Goal: Task Accomplishment & Management: Manage account settings

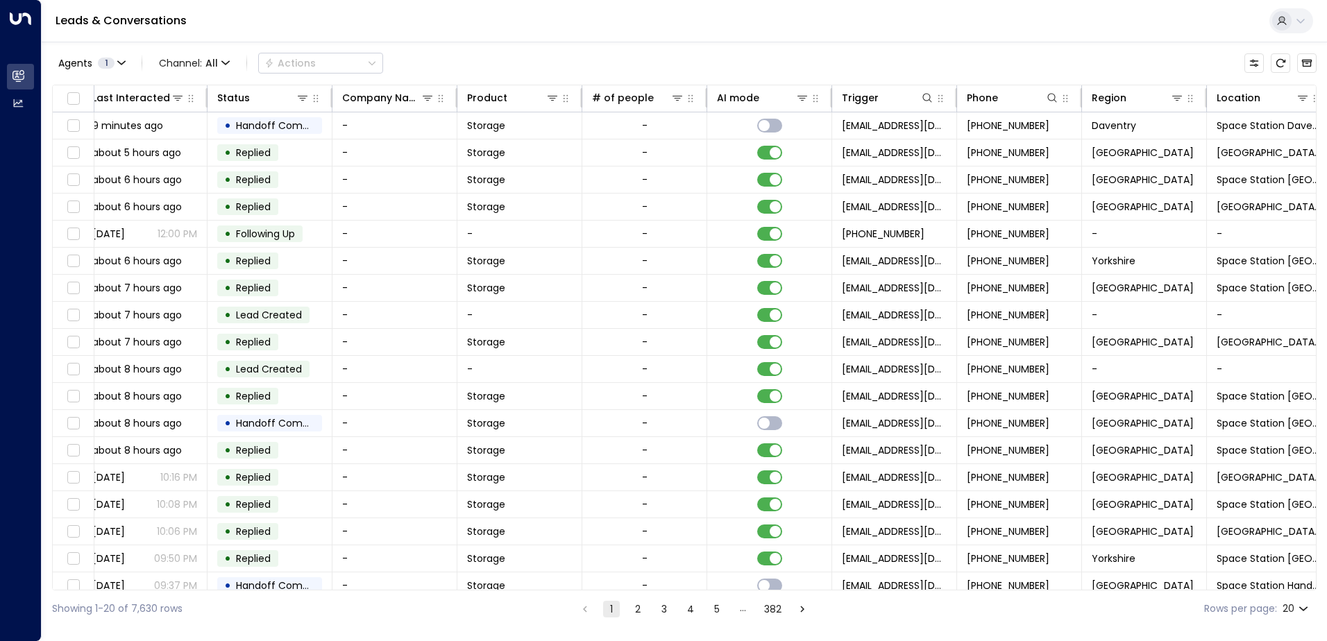
scroll to position [0, 283]
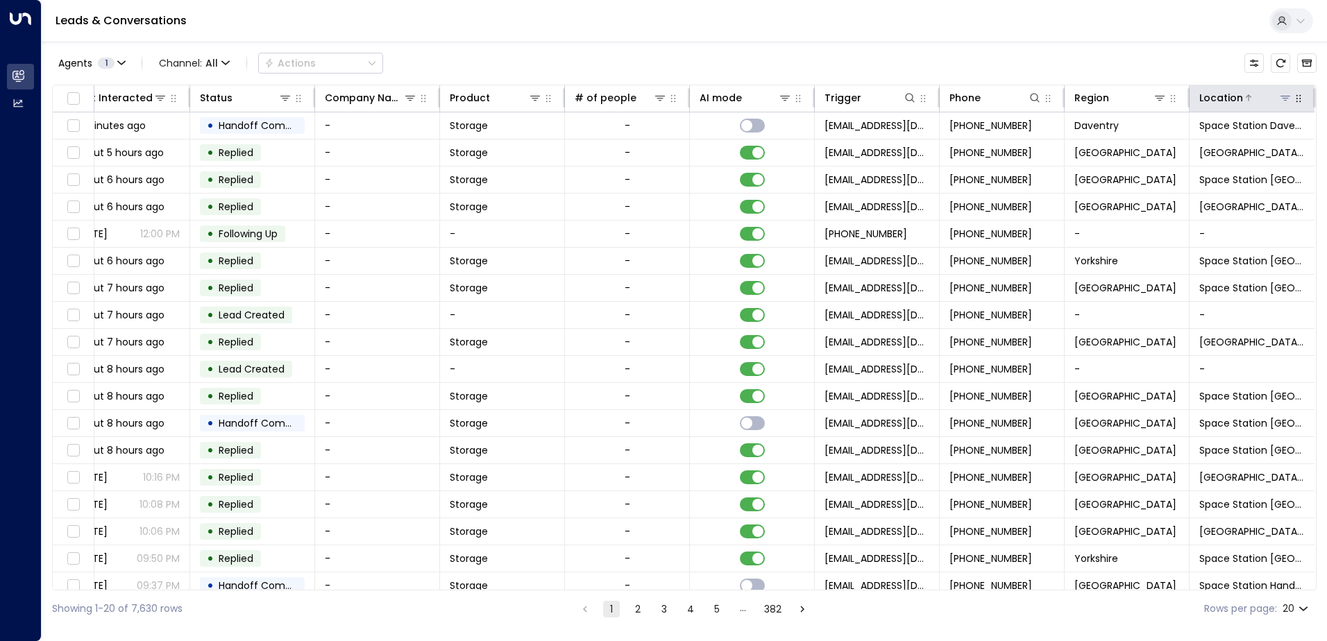
click at [1280, 92] on icon at bounding box center [1285, 97] width 11 height 11
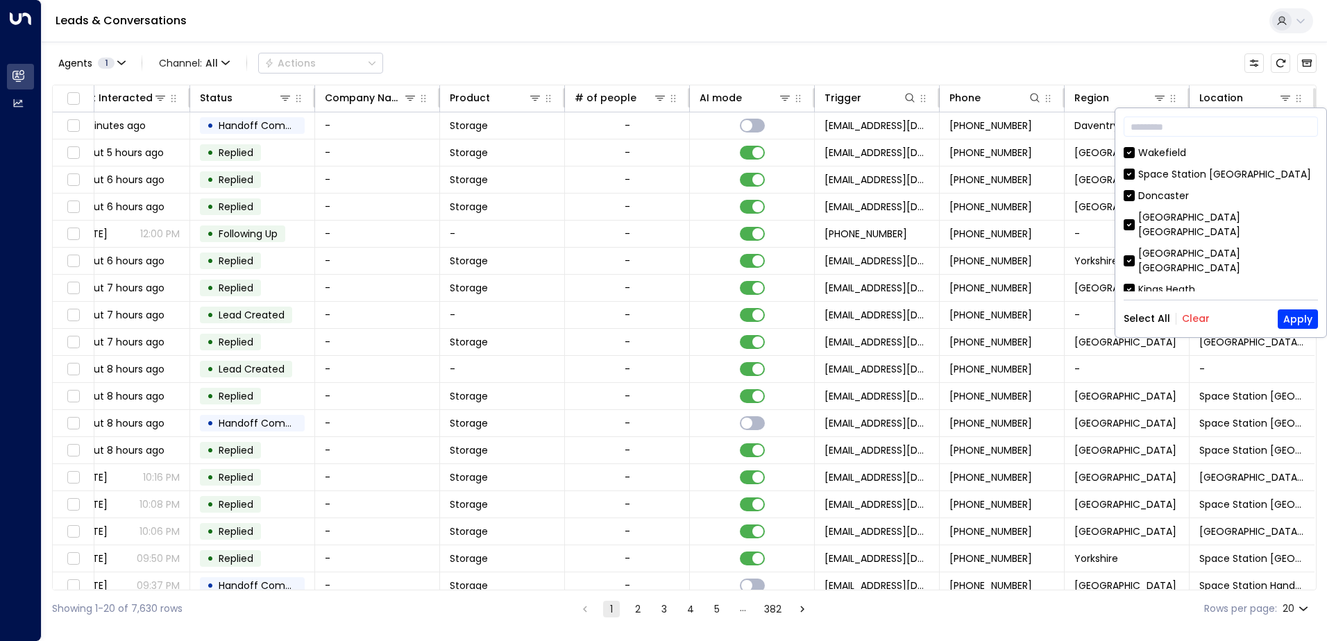
click at [1190, 319] on button "Clear" at bounding box center [1196, 318] width 28 height 11
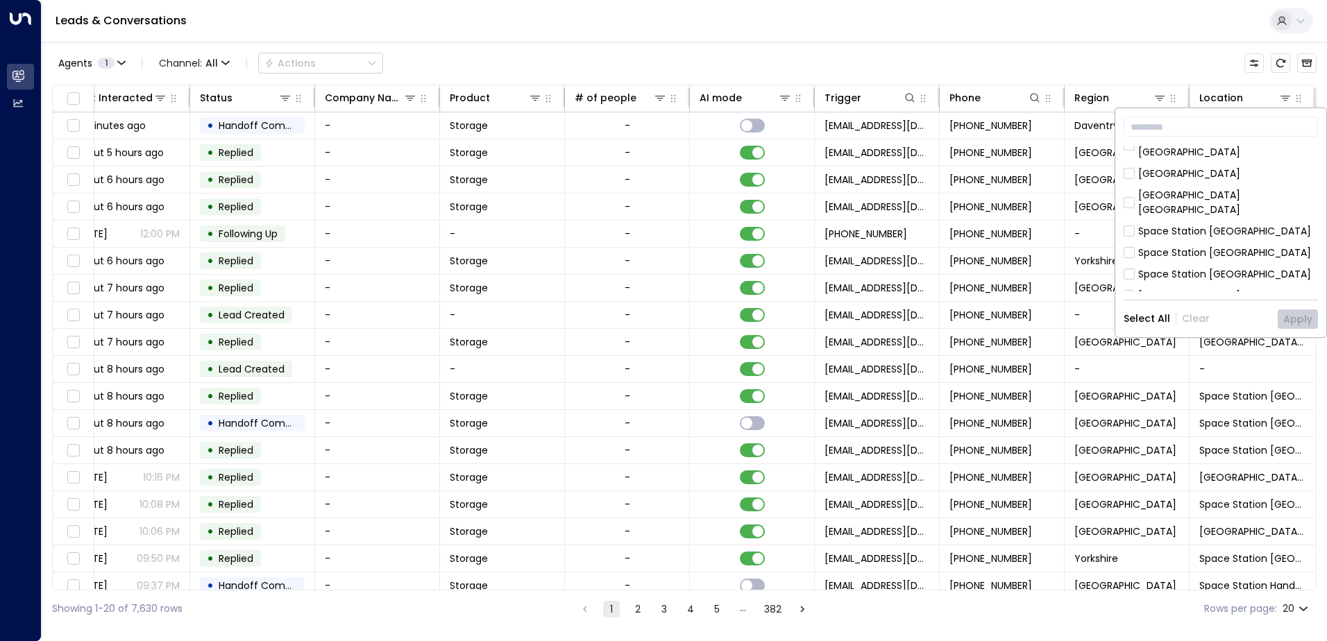
scroll to position [208, 0]
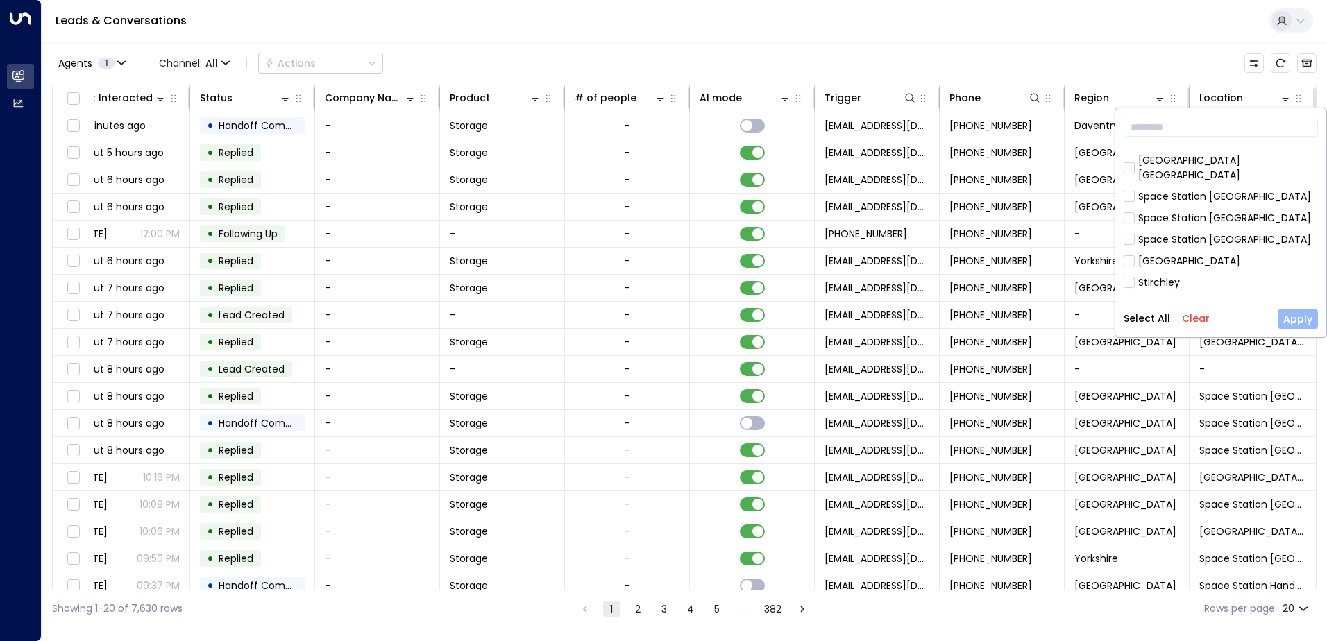
click at [1301, 321] on button "Apply" at bounding box center [1298, 319] width 40 height 19
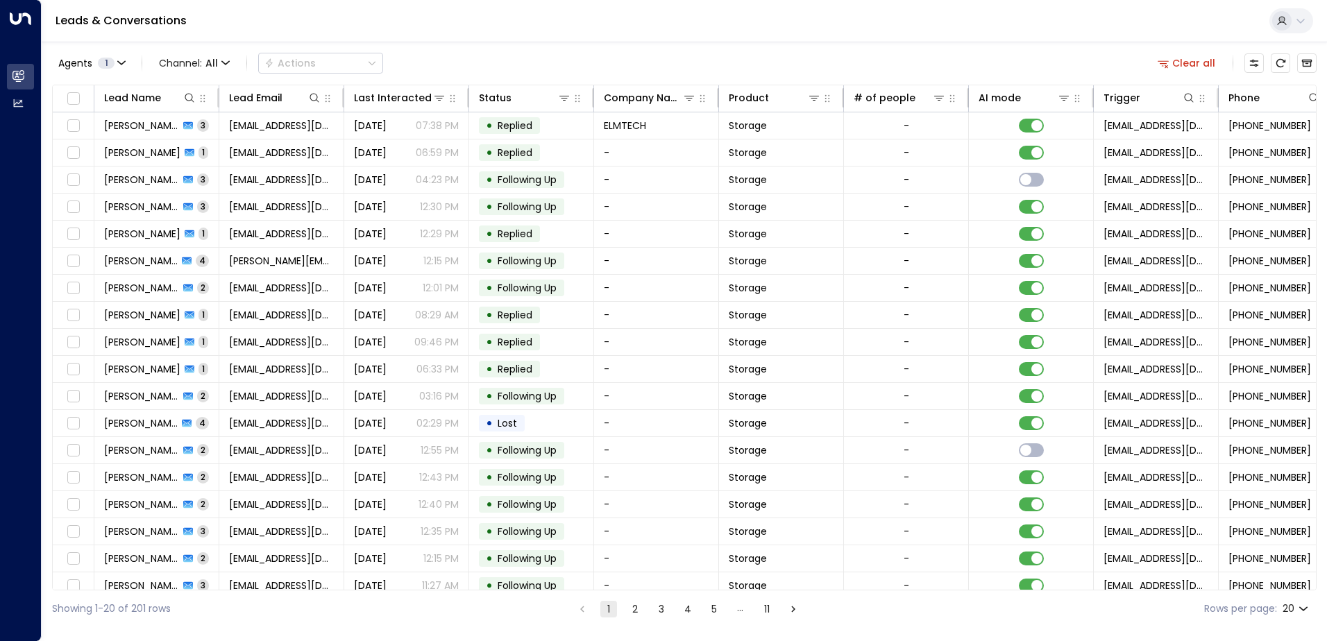
click at [1306, 606] on body "Overview Leads & Conversations Leads & Conversations Analytics Analytics Leads …" at bounding box center [663, 313] width 1327 height 627
click at [1301, 614] on li "100" at bounding box center [1296, 612] width 40 height 25
type input "***"
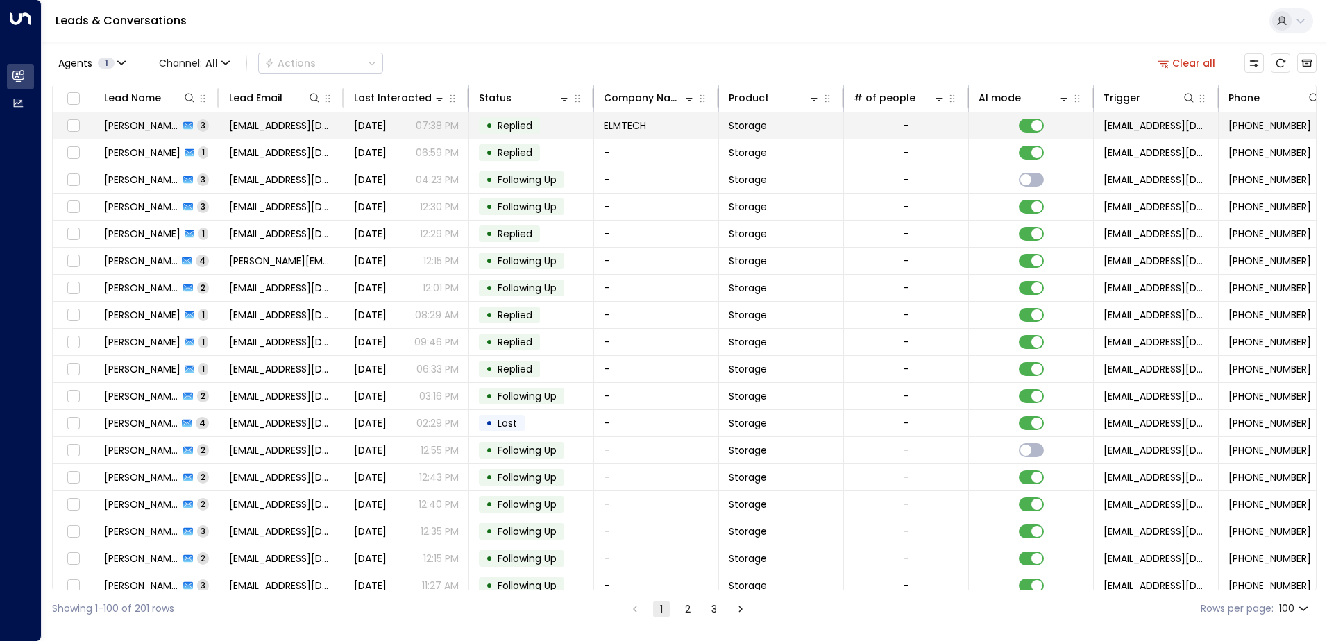
click at [162, 126] on span "[PERSON_NAME]" at bounding box center [141, 126] width 75 height 14
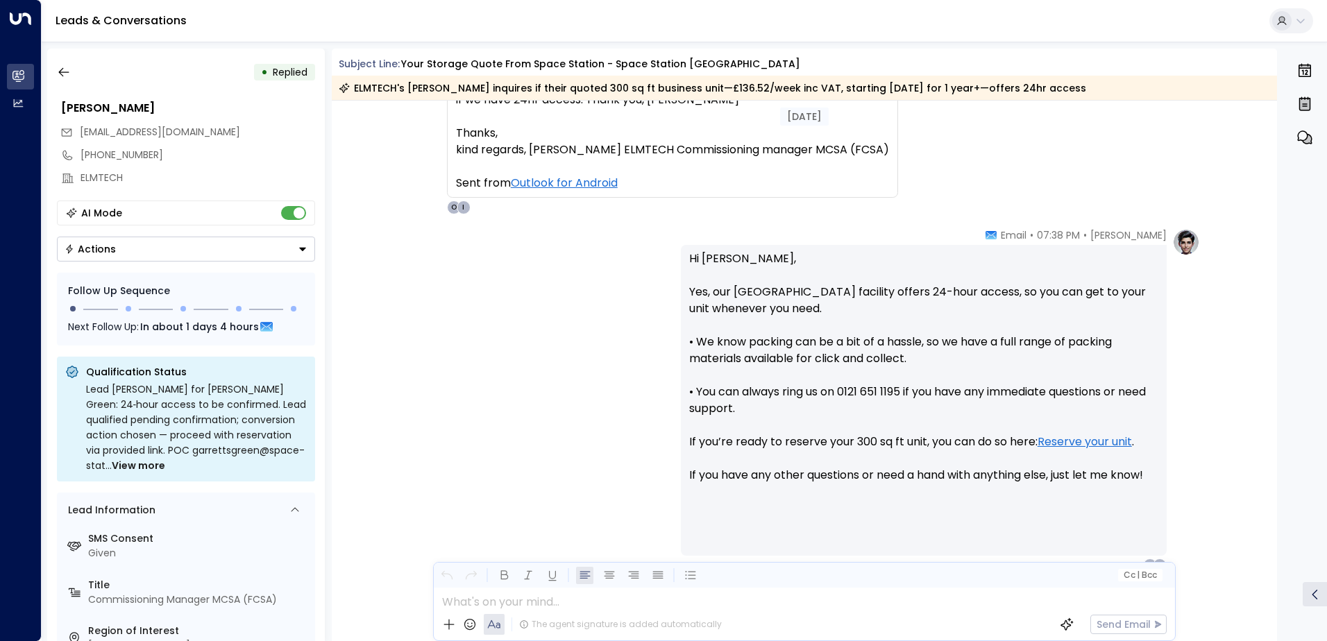
scroll to position [935, 0]
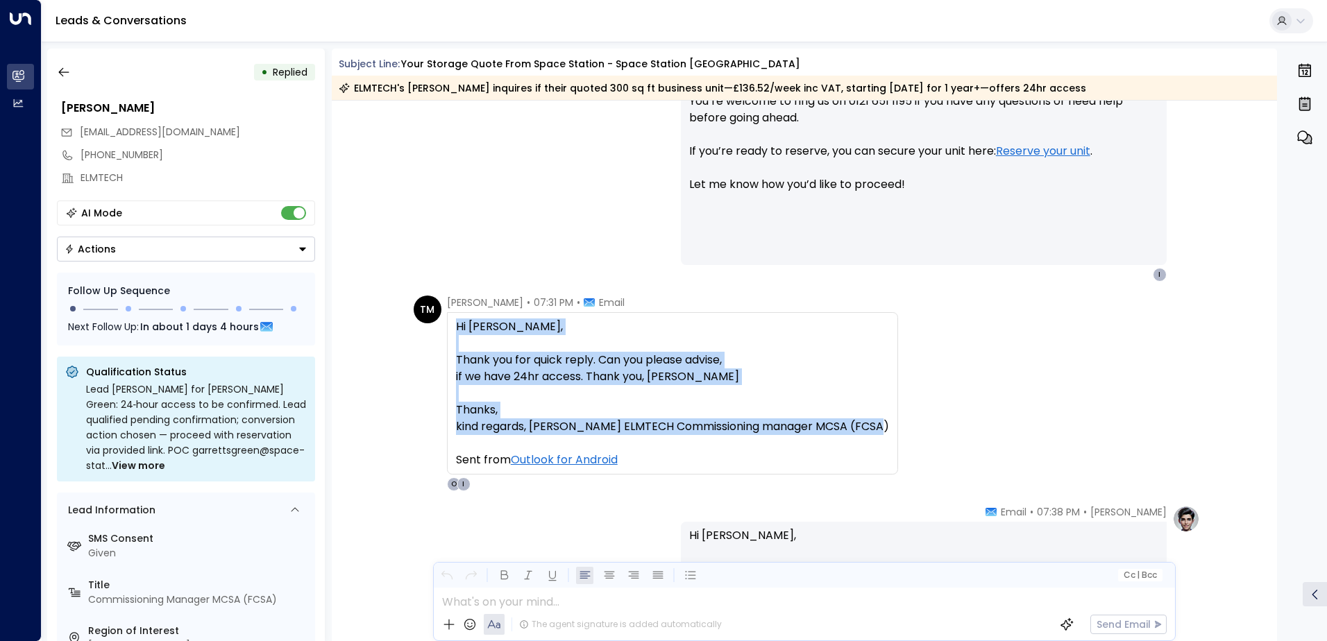
drag, startPoint x: 454, startPoint y: 323, endPoint x: 890, endPoint y: 432, distance: 449.3
click at [890, 432] on div "Hi [PERSON_NAME], Thank you for quick reply. Can you please advise, if we have …" at bounding box center [672, 393] width 451 height 162
copy div "Hi [PERSON_NAME], Thank you for quick reply. Can you please advise, if we have …"
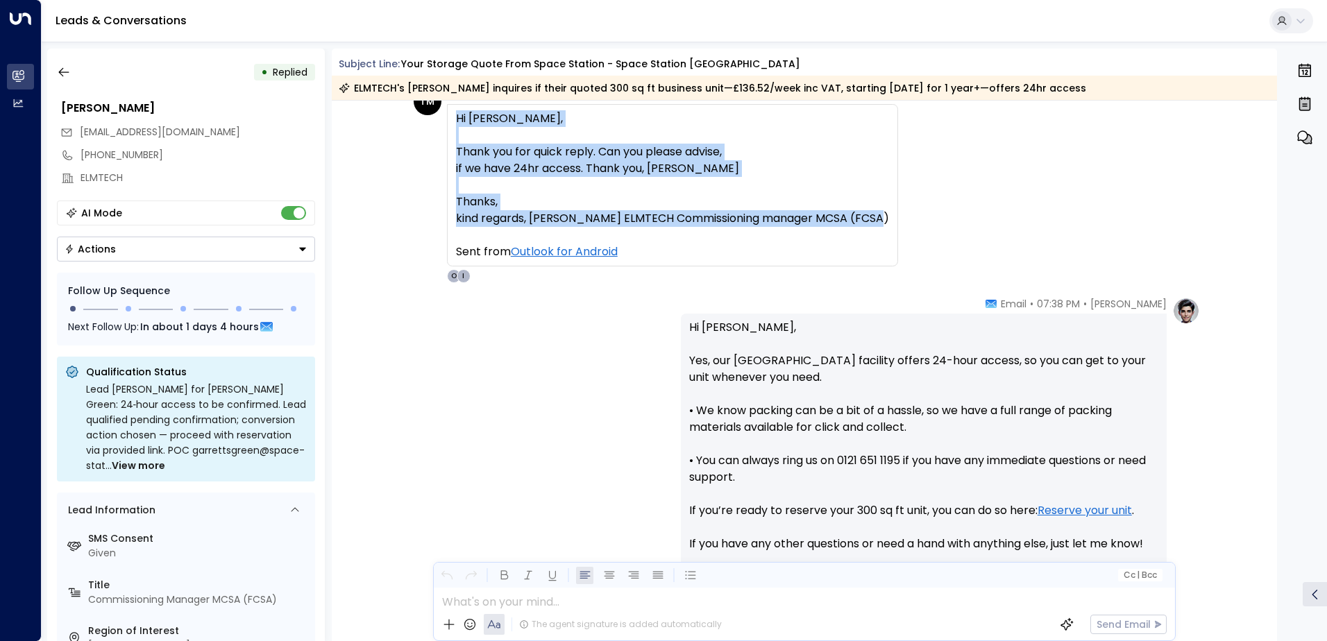
scroll to position [1213, 0]
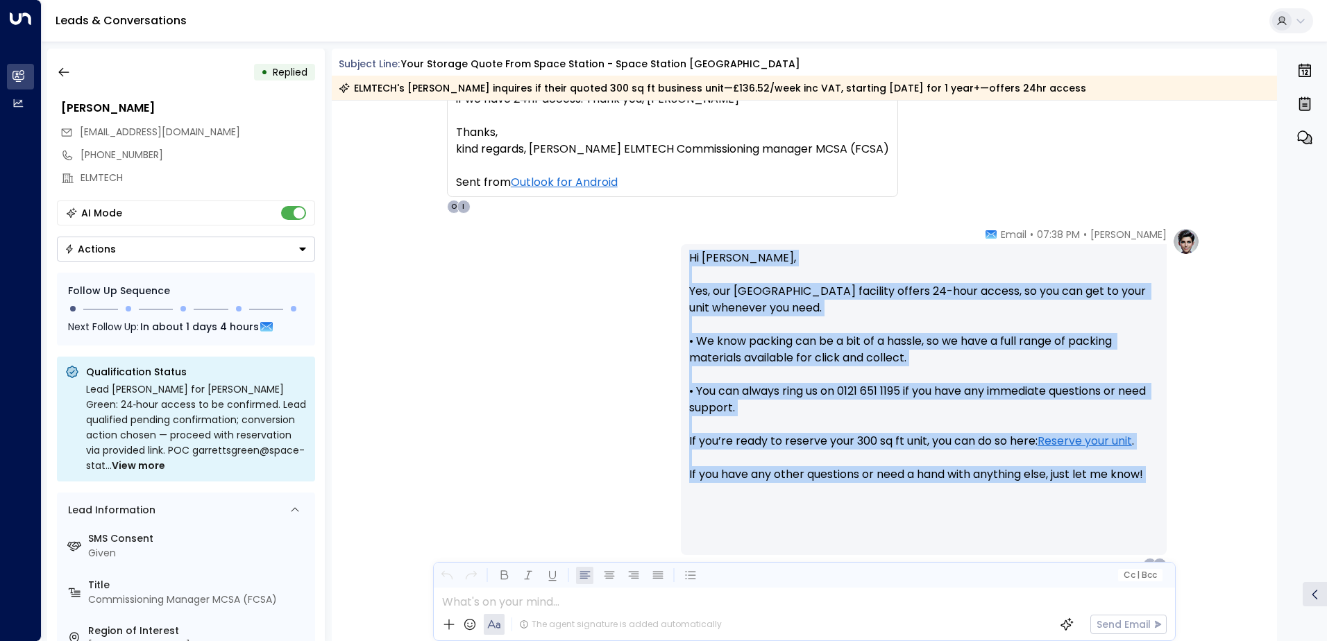
drag, startPoint x: 689, startPoint y: 258, endPoint x: 1166, endPoint y: 496, distance: 533.6
click at [1166, 496] on div "[PERSON_NAME] • 07:38 PM • Email Hi [PERSON_NAME], Yes, our [GEOGRAPHIC_DATA] f…" at bounding box center [940, 400] width 519 height 344
copy p "Hi [PERSON_NAME], Yes, our [GEOGRAPHIC_DATA] facility offers 24-hour access, so…"
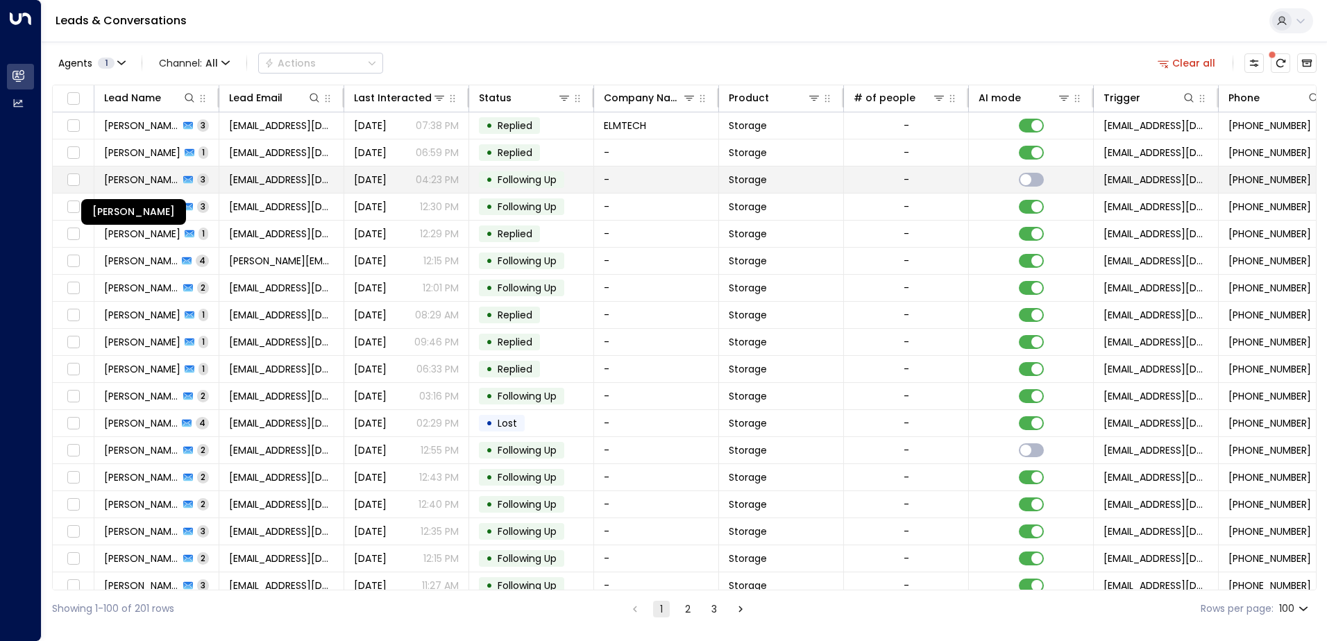
click at [155, 178] on span "[PERSON_NAME]" at bounding box center [141, 180] width 75 height 14
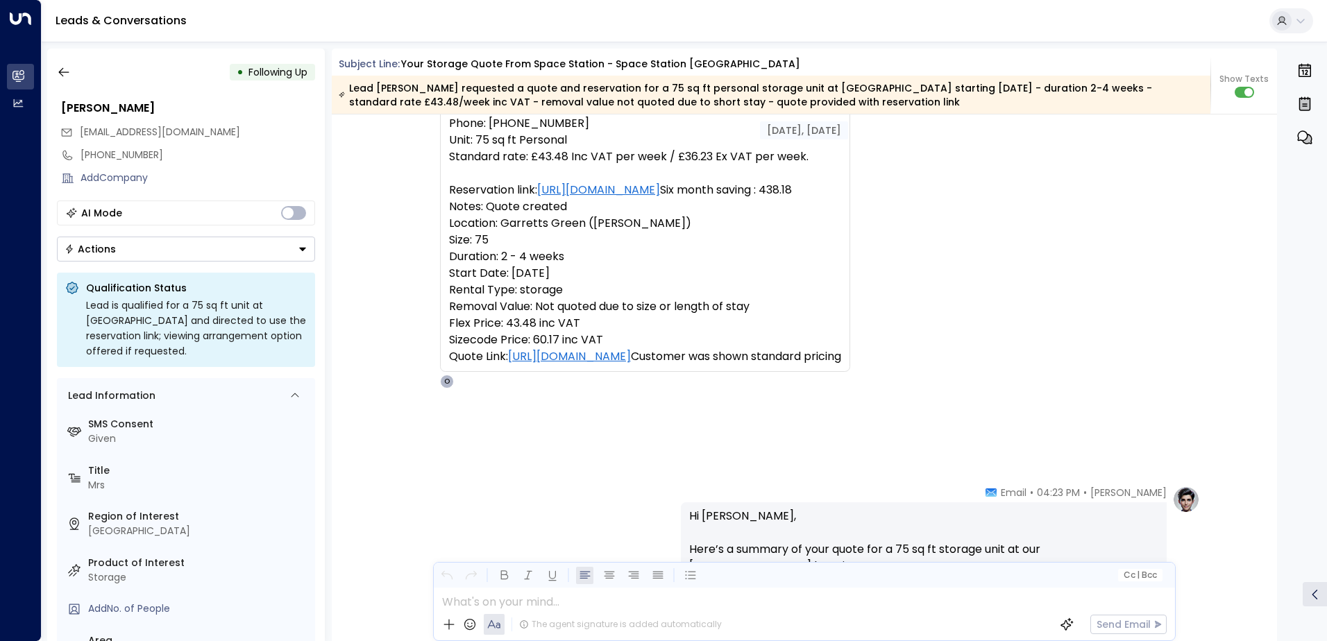
scroll to position [74, 0]
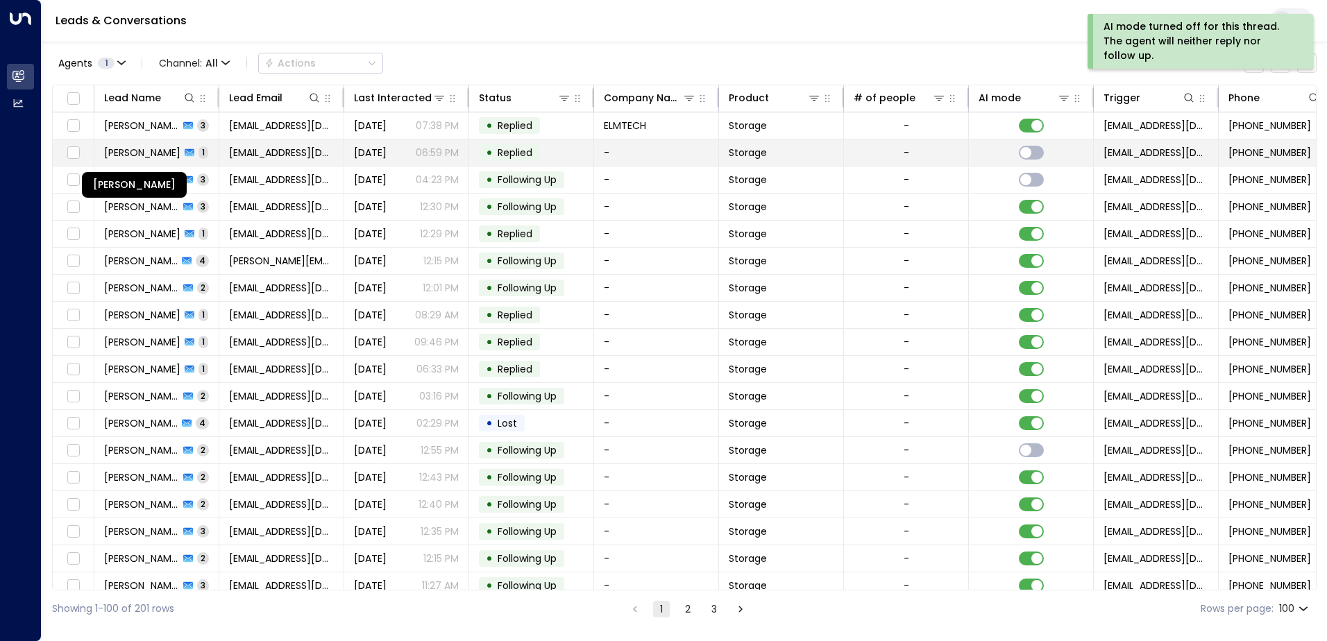
click at [162, 153] on span "[PERSON_NAME]" at bounding box center [142, 153] width 76 height 14
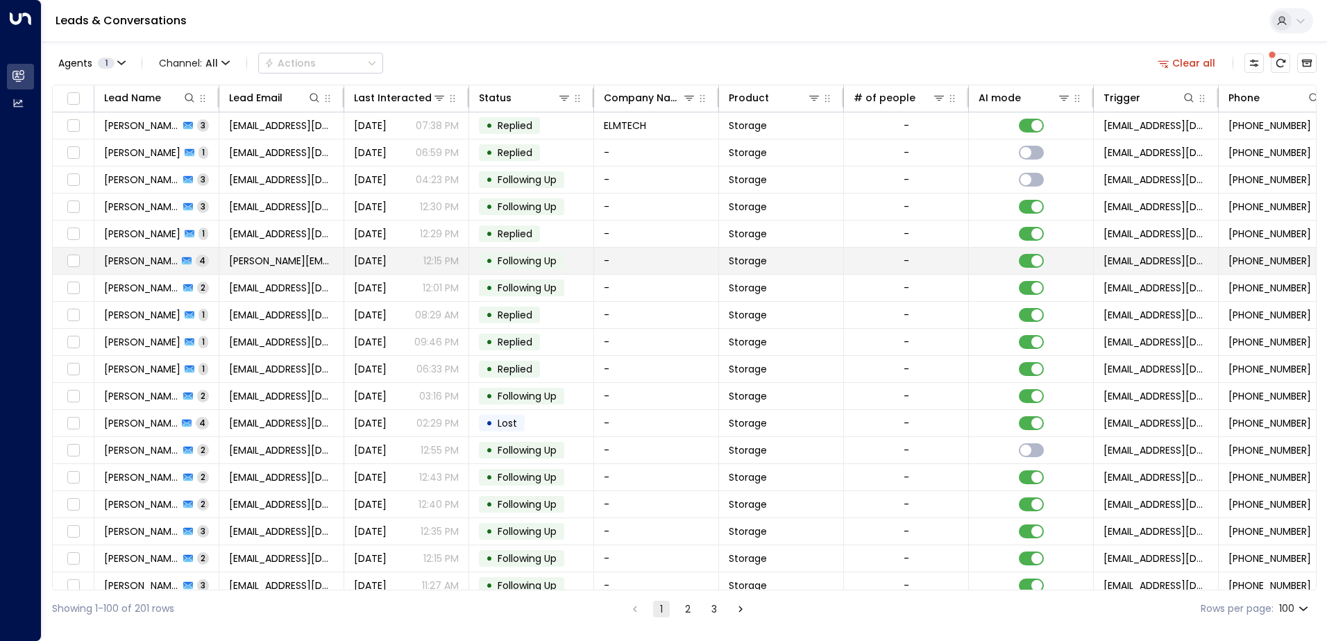
click at [133, 259] on span "[PERSON_NAME]" at bounding box center [141, 261] width 74 height 14
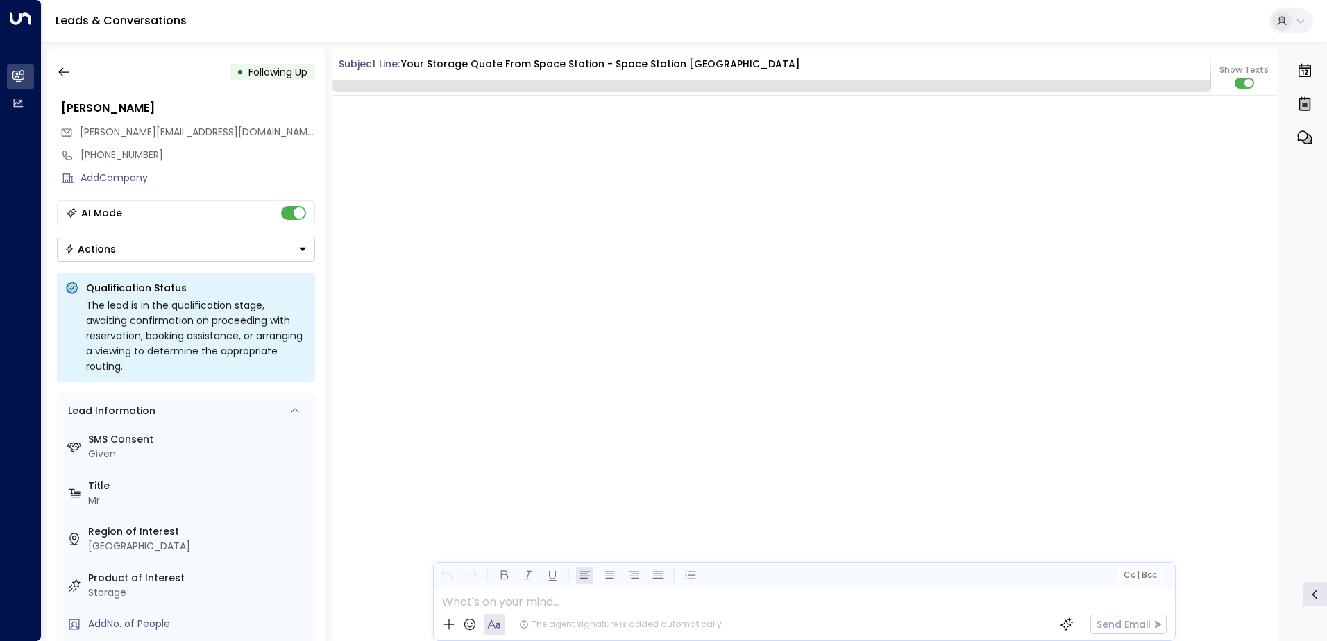
scroll to position [1809, 0]
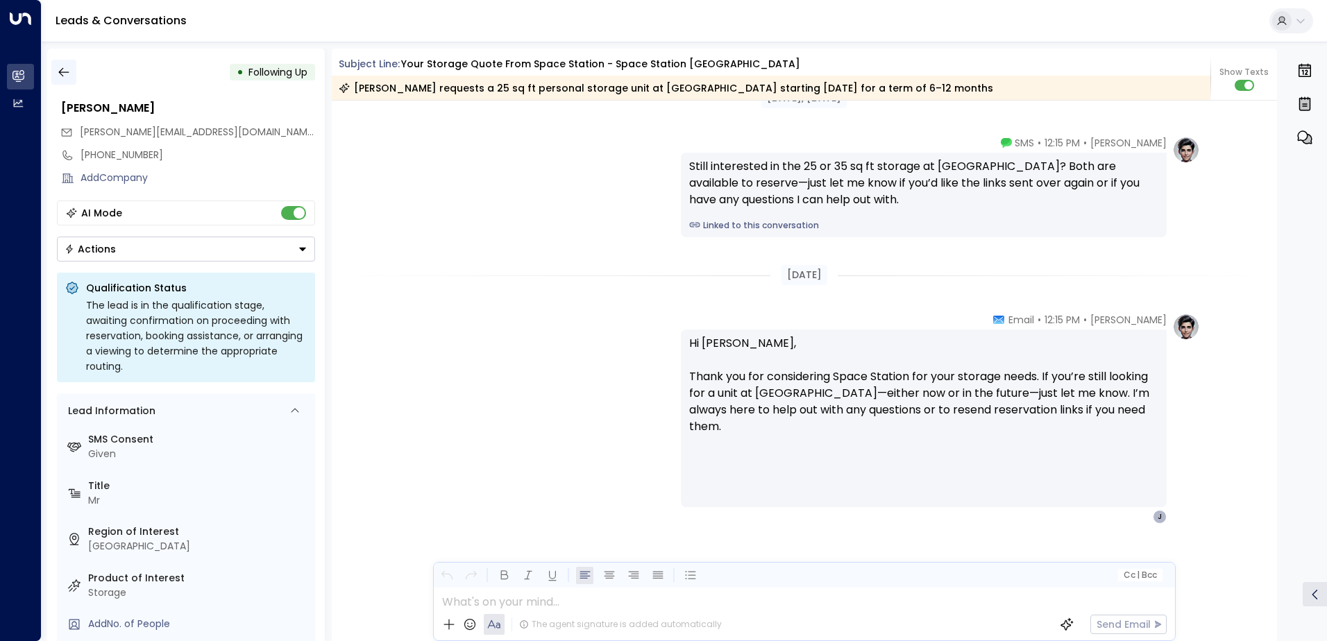
click at [59, 71] on icon "button" at bounding box center [63, 72] width 10 height 9
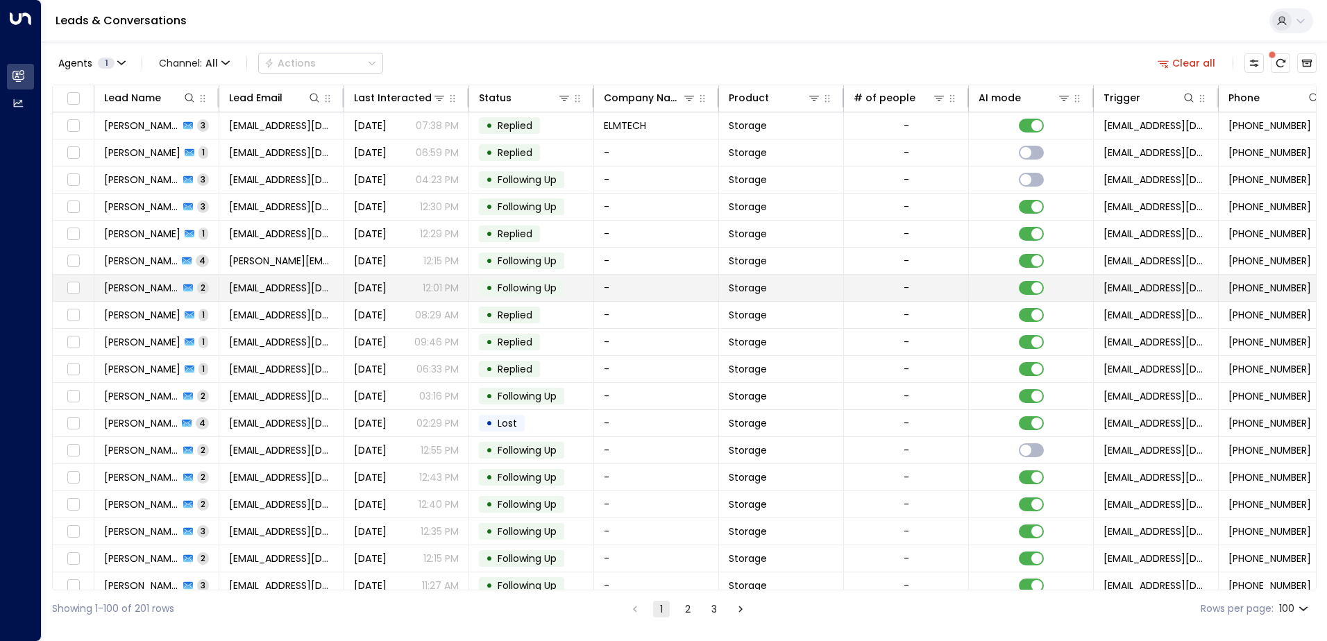
click at [146, 291] on span "[PERSON_NAME]" at bounding box center [141, 288] width 75 height 14
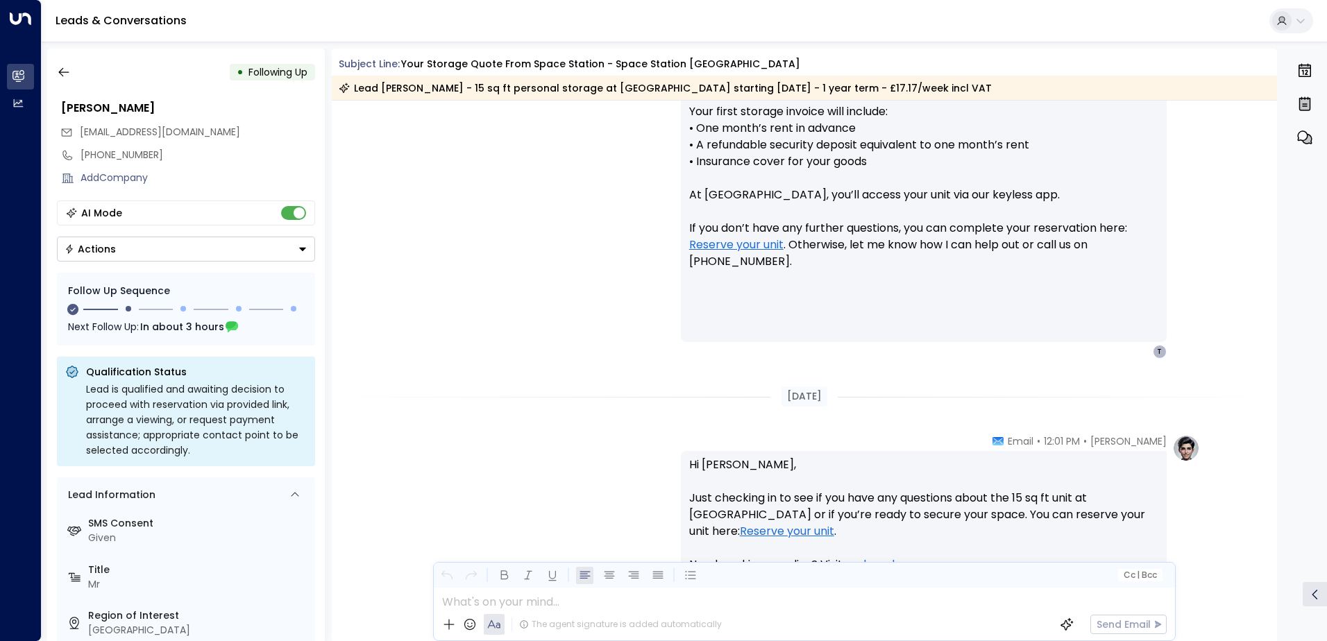
scroll to position [699, 0]
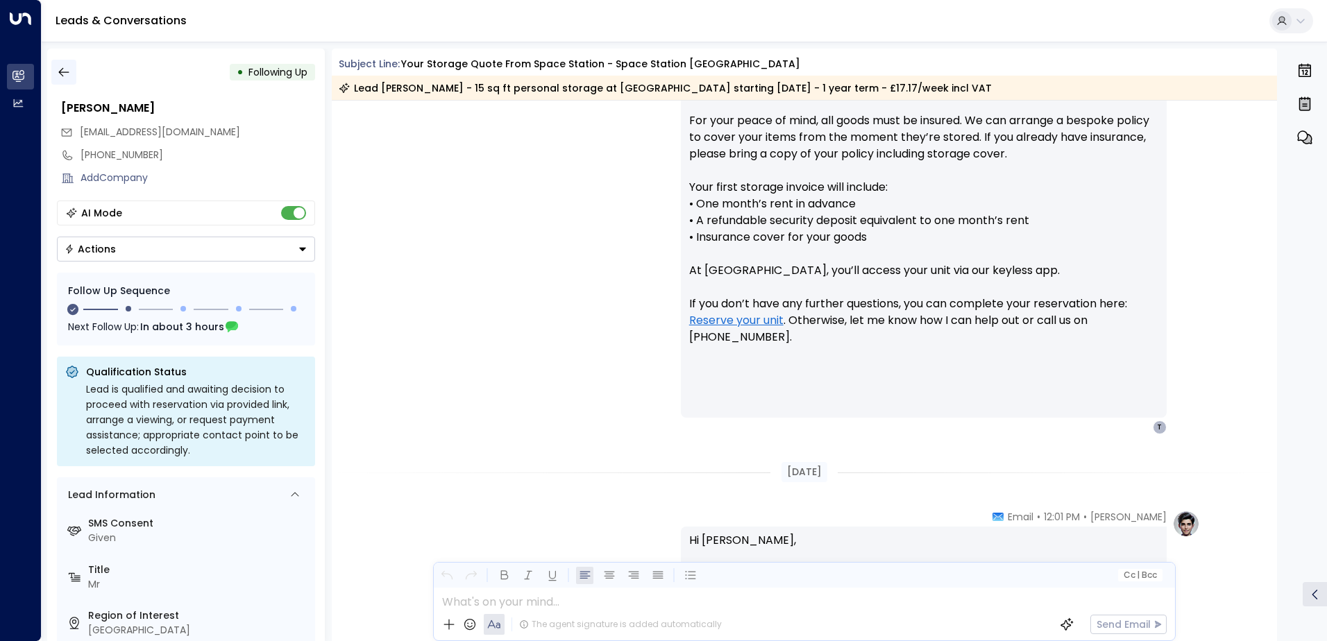
click at [68, 72] on icon "button" at bounding box center [63, 72] width 10 height 9
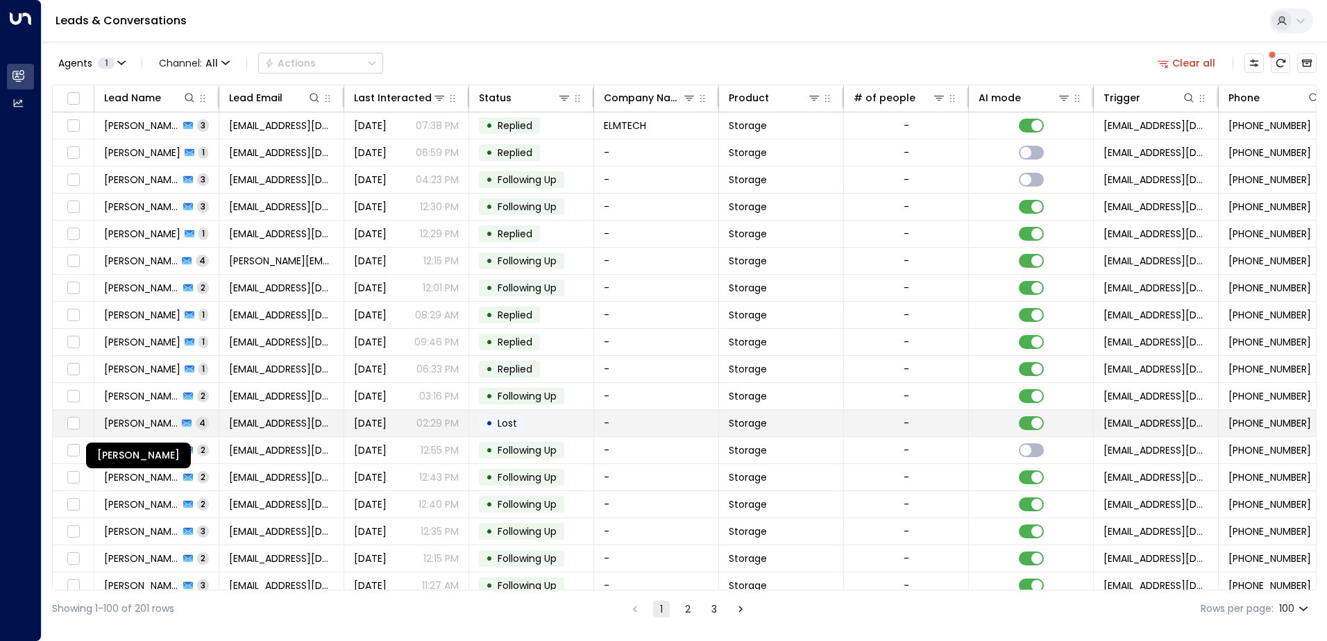
click at [147, 427] on span "[PERSON_NAME]" at bounding box center [141, 423] width 74 height 14
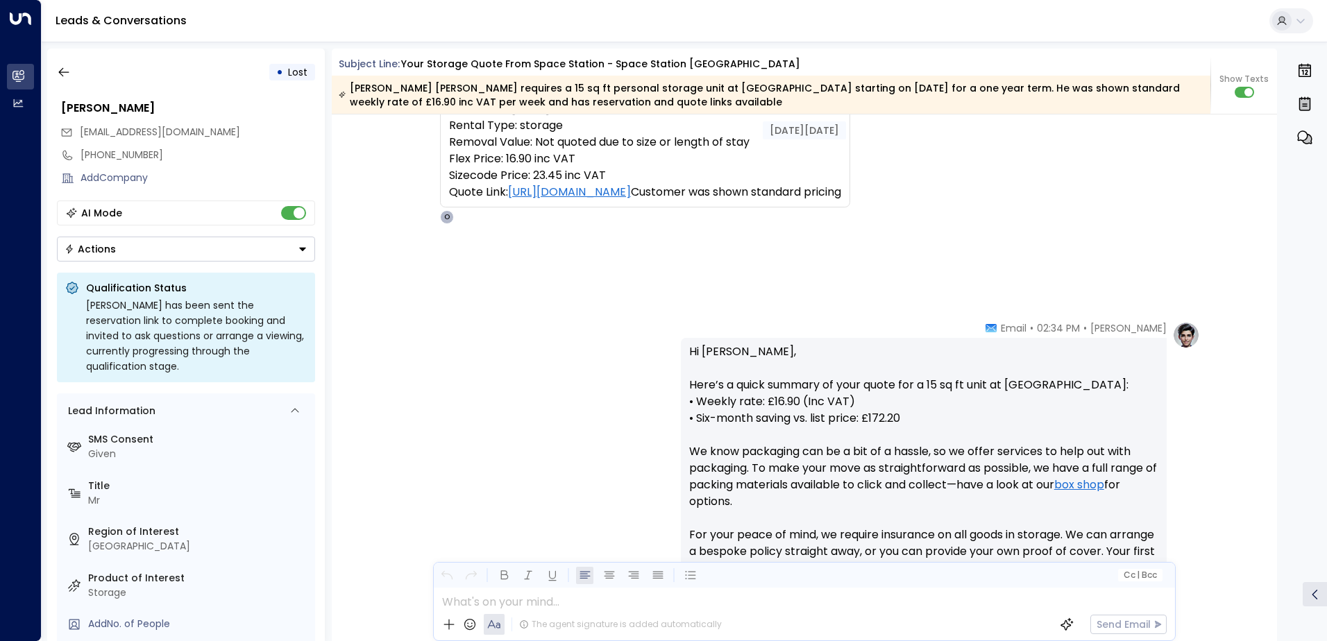
scroll to position [271, 0]
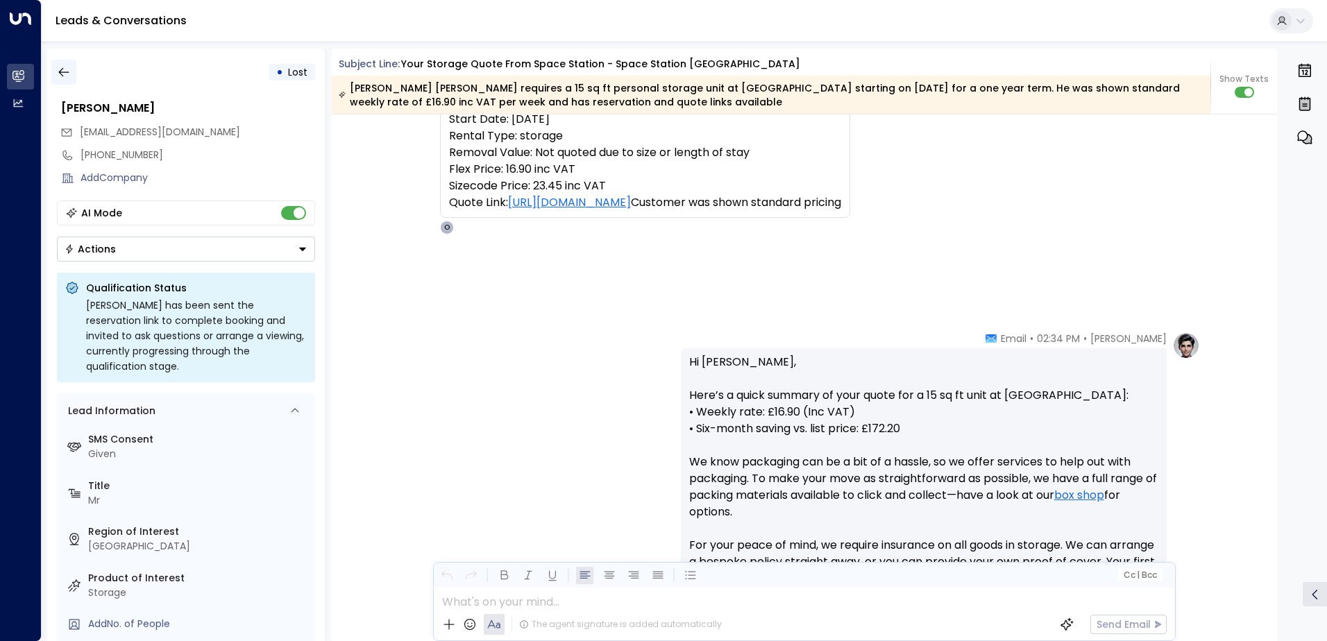
click at [65, 77] on icon "button" at bounding box center [64, 72] width 14 height 14
